Goal: Transaction & Acquisition: Book appointment/travel/reservation

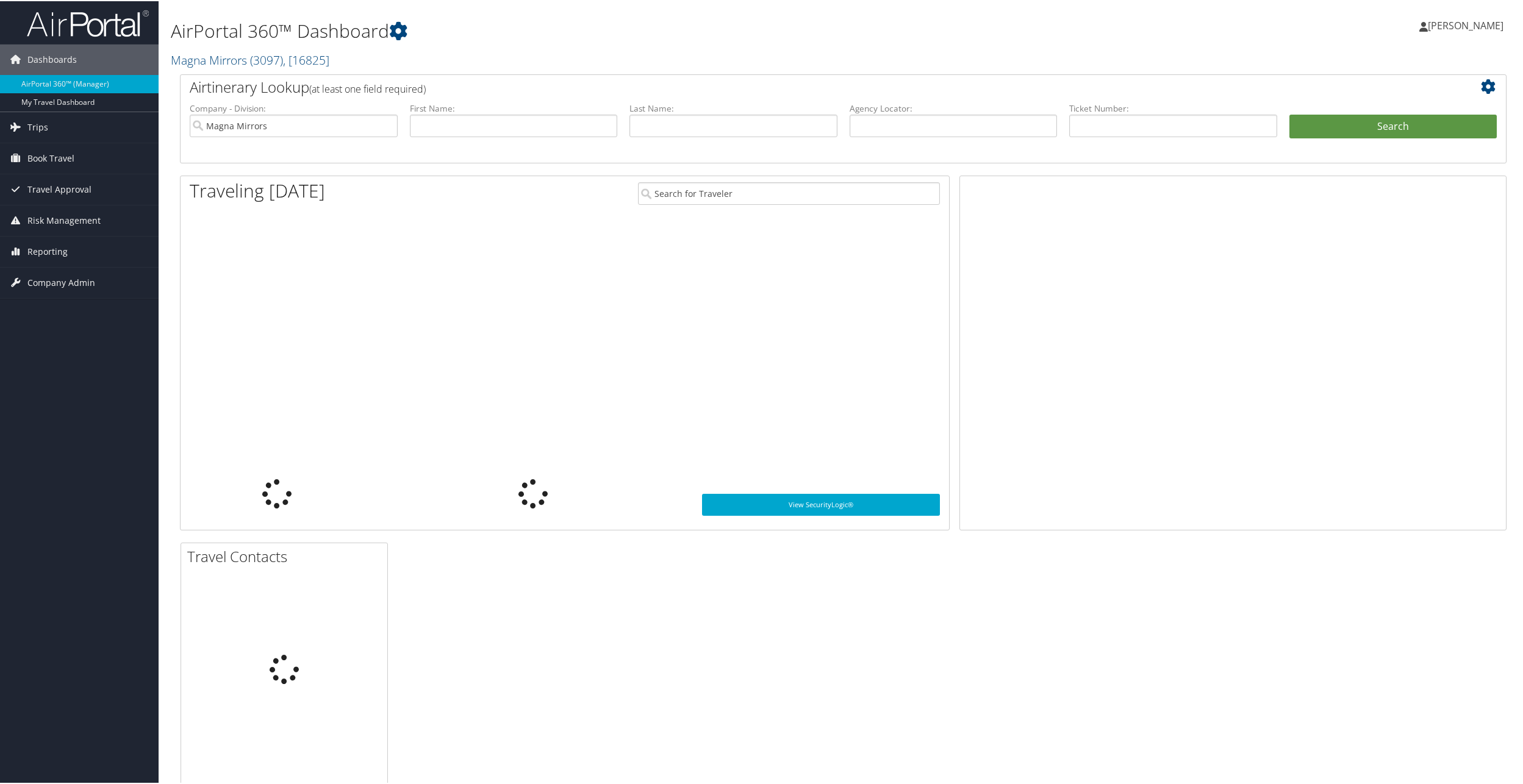
click at [1476, 23] on span "[PERSON_NAME]" at bounding box center [1465, 25] width 75 height 13
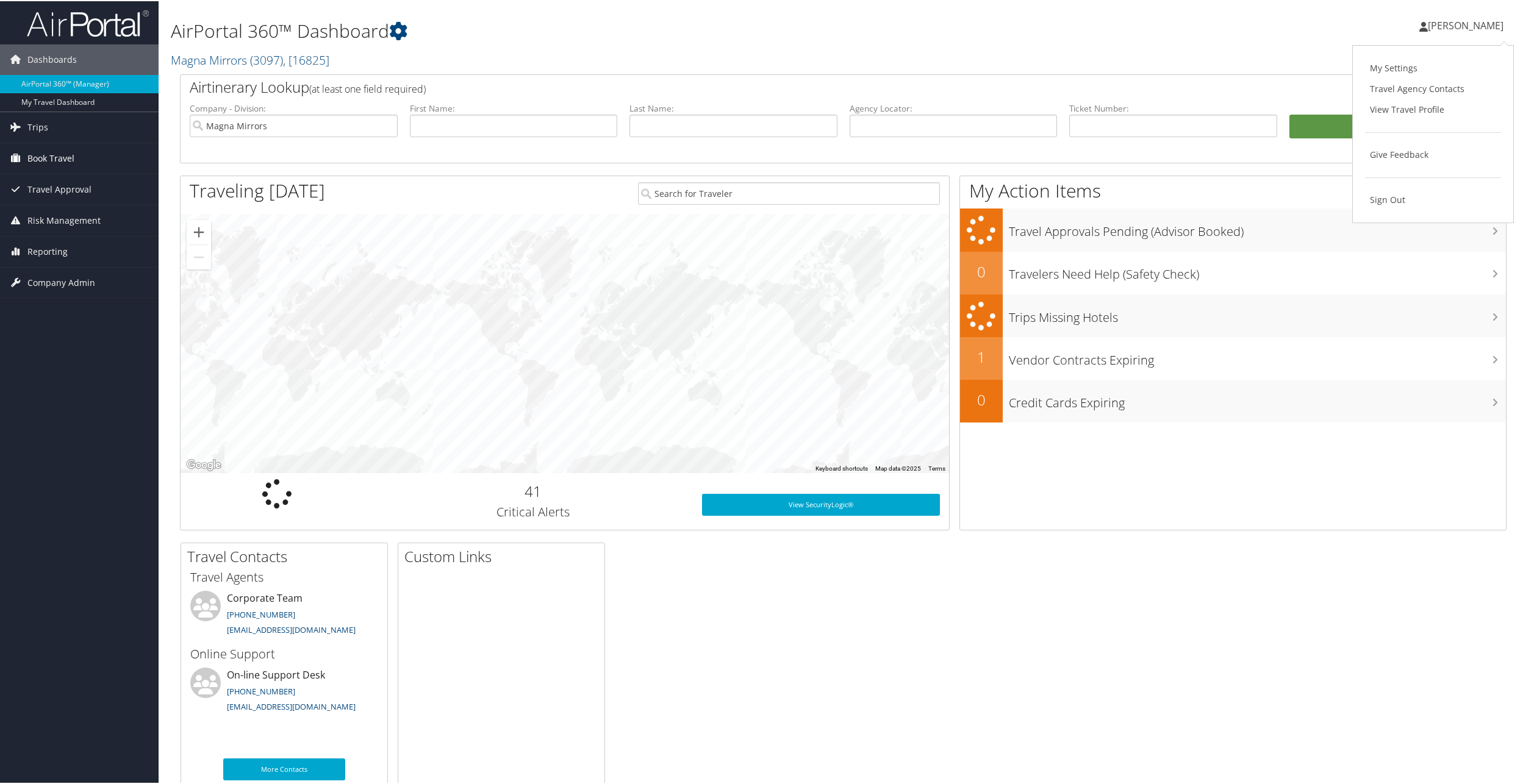
click at [60, 157] on span "Book Travel" at bounding box center [51, 158] width 47 height 31
click at [60, 220] on link "Book/Manage Online Trips" at bounding box center [79, 218] width 159 height 18
